Goal: Task Accomplishment & Management: Use online tool/utility

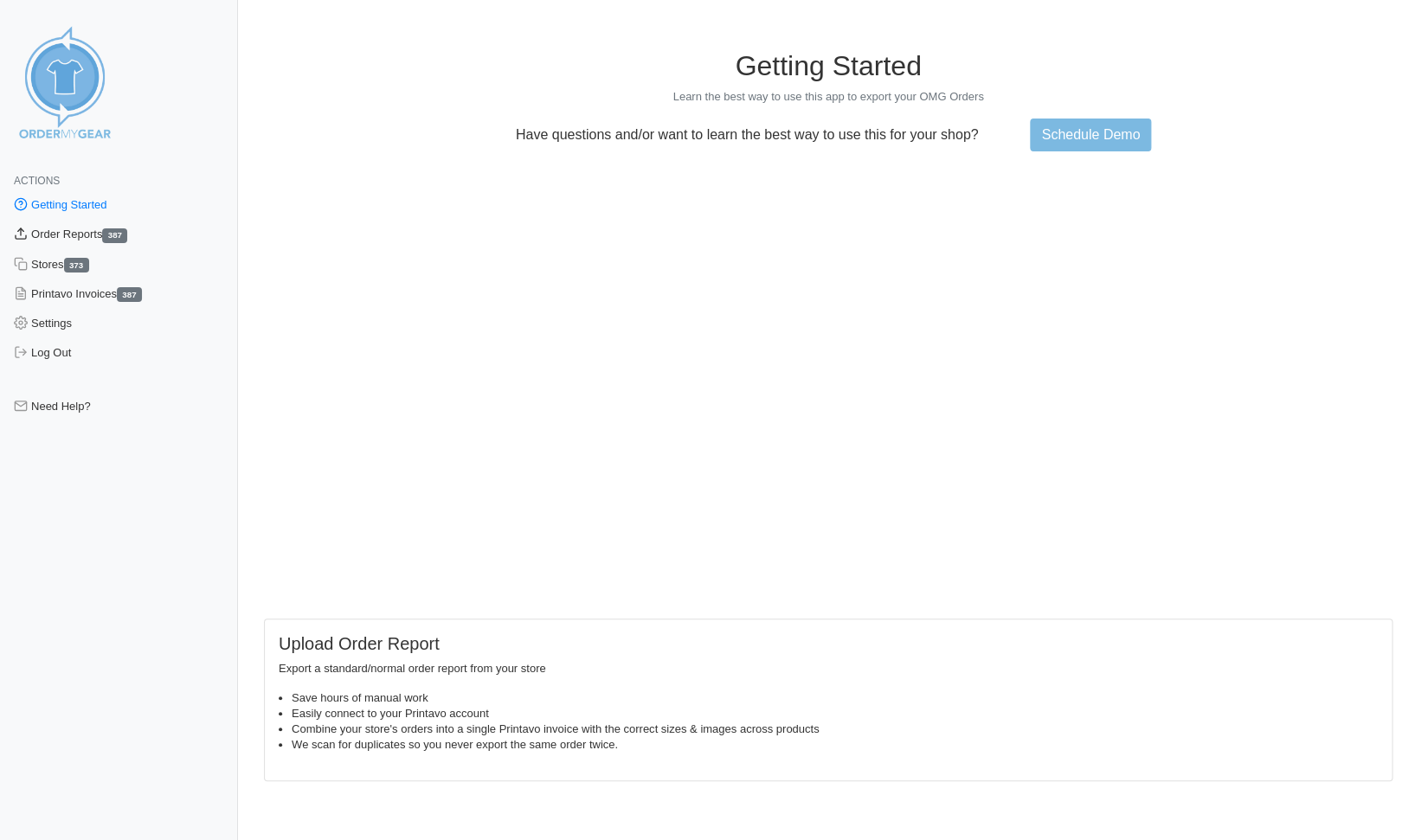
click at [54, 235] on link "Order Reports 387" at bounding box center [118, 235] width 238 height 29
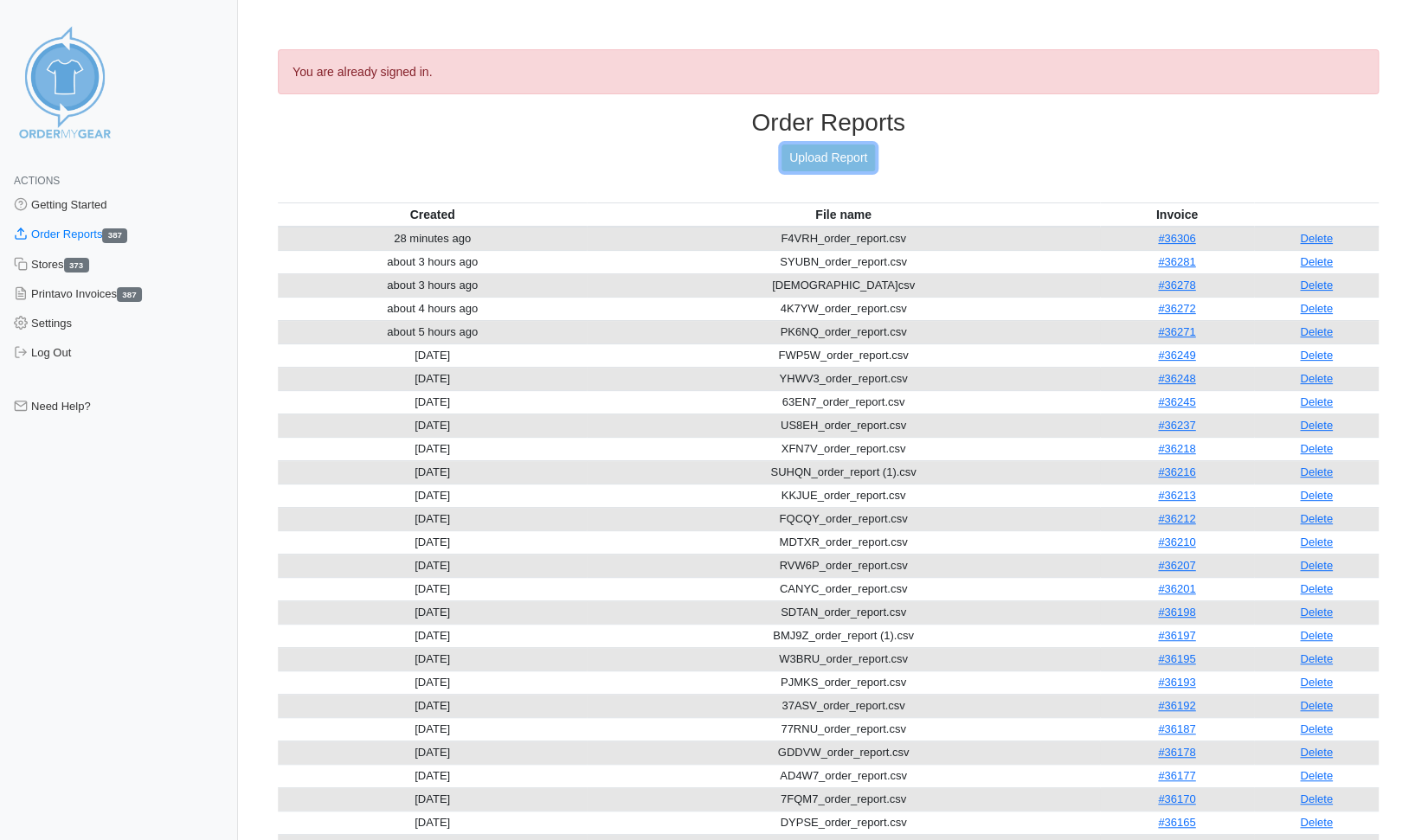
click at [838, 155] on link "Upload Report" at bounding box center [828, 158] width 94 height 27
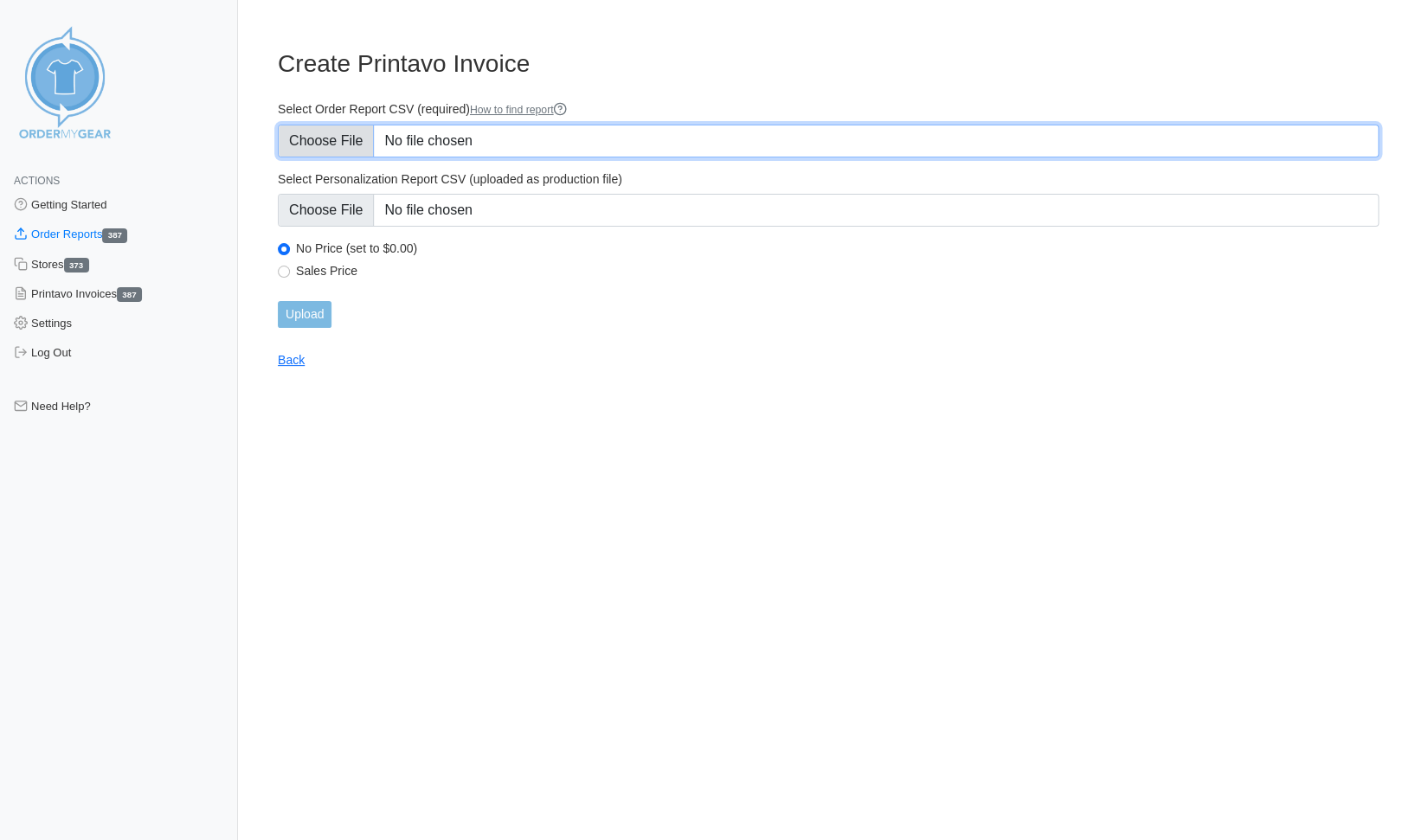
click at [344, 137] on input "Select Order Report CSV (required) How to find report" at bounding box center [828, 141] width 1101 height 33
type input "C:\fakepath\TA586_order_report.csv"
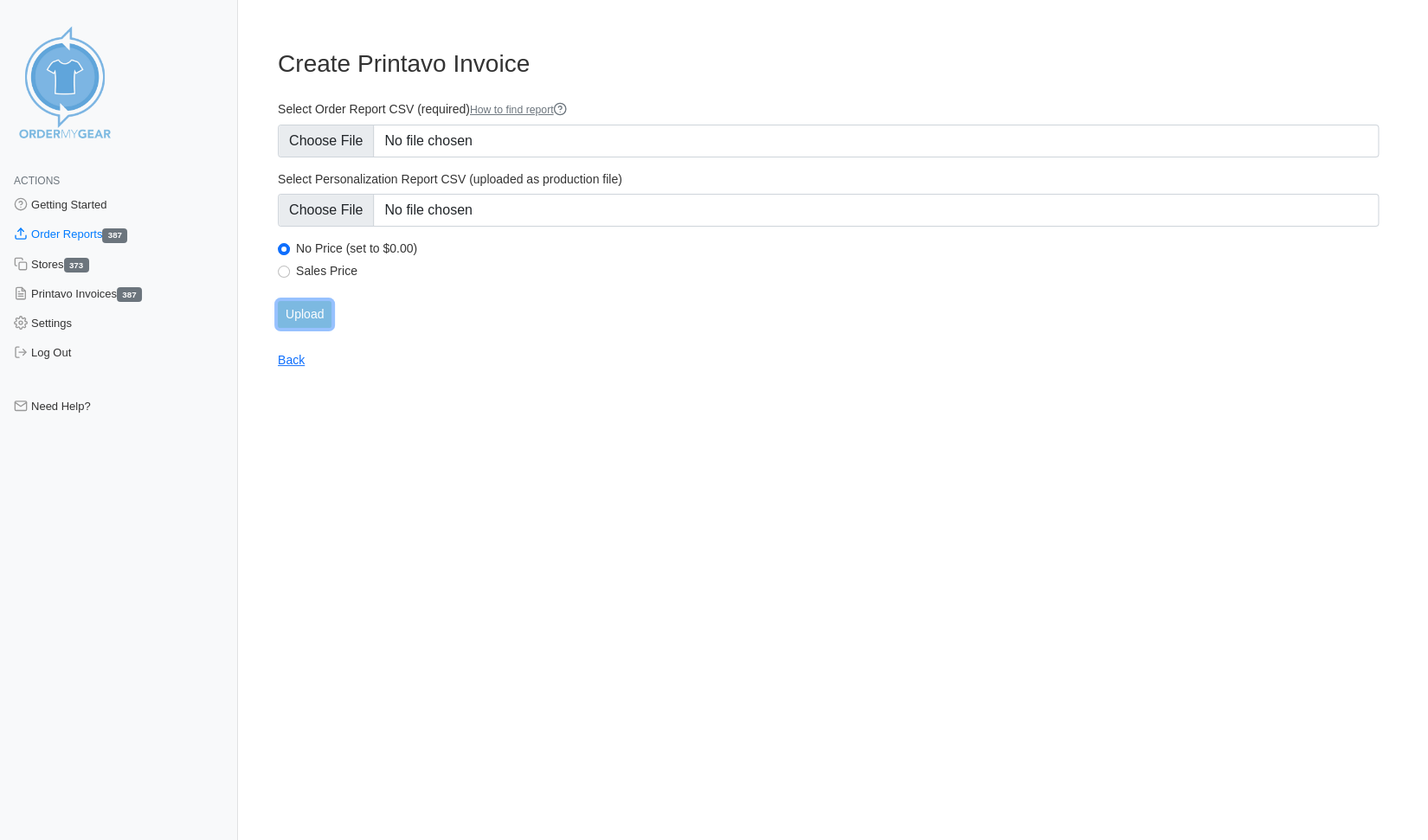
click at [308, 309] on input "Upload" at bounding box center [304, 314] width 53 height 27
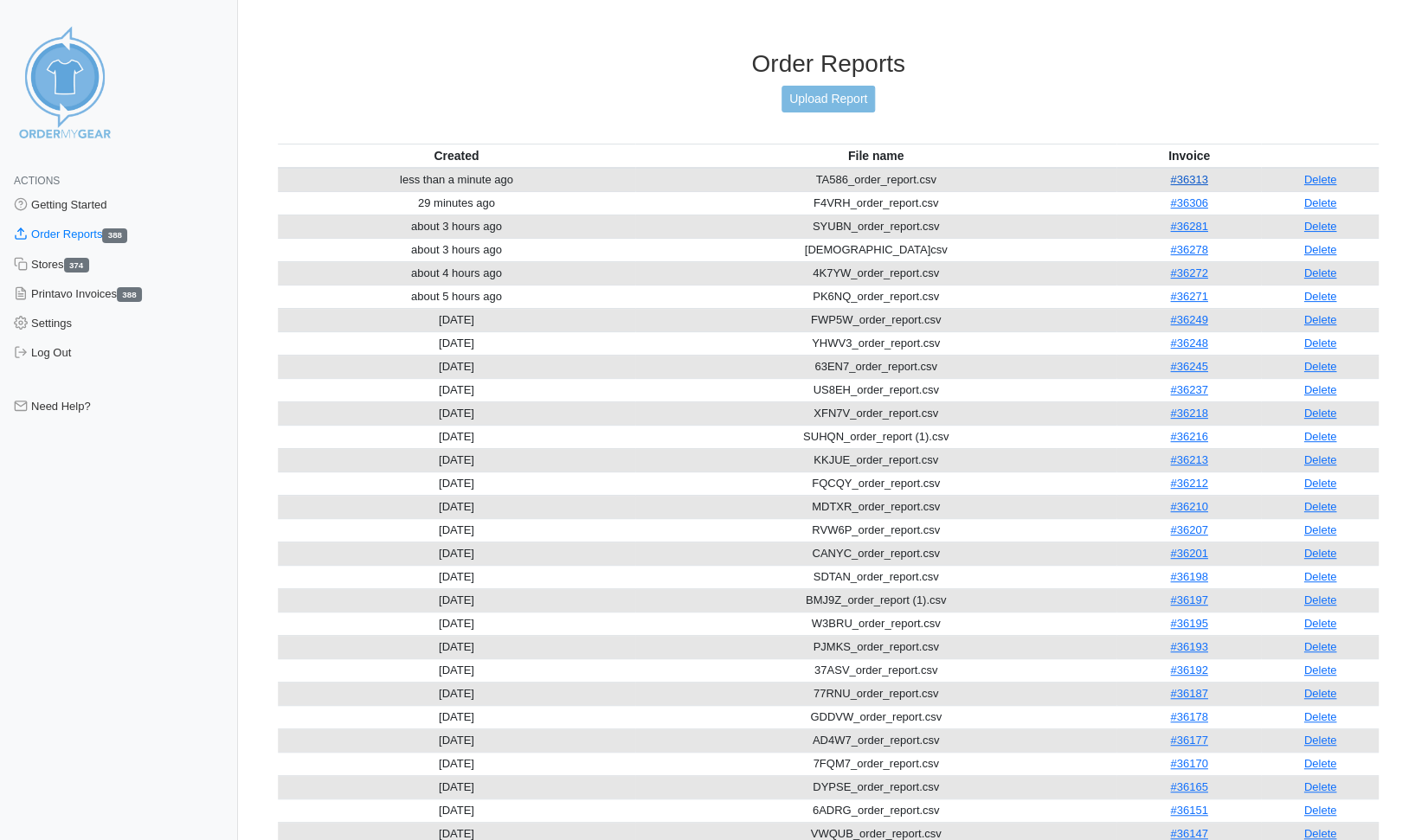
click at [1184, 173] on link "#36313" at bounding box center [1189, 180] width 38 height 13
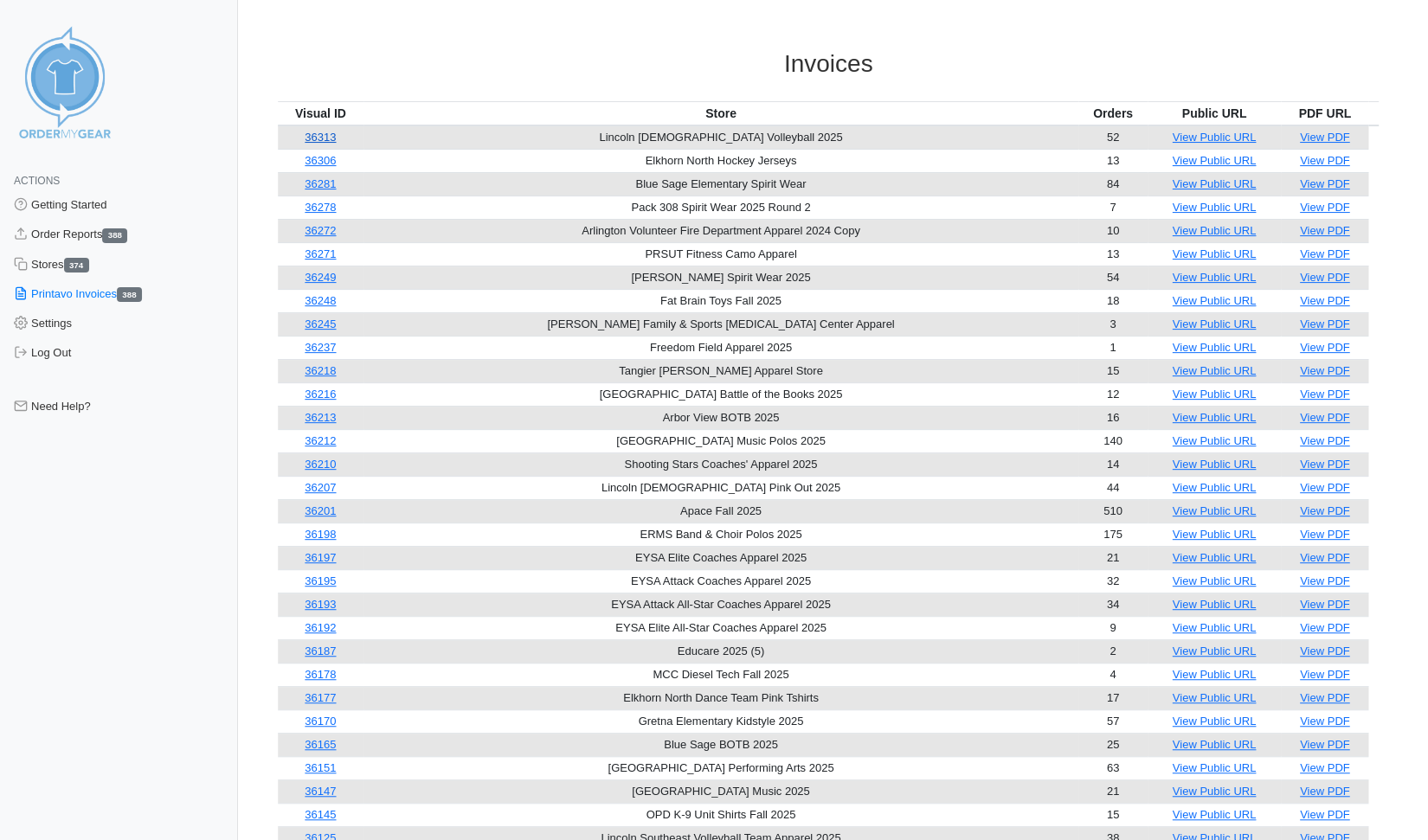
click at [327, 133] on link "36313" at bounding box center [320, 137] width 31 height 13
